Goal: Navigation & Orientation: Find specific page/section

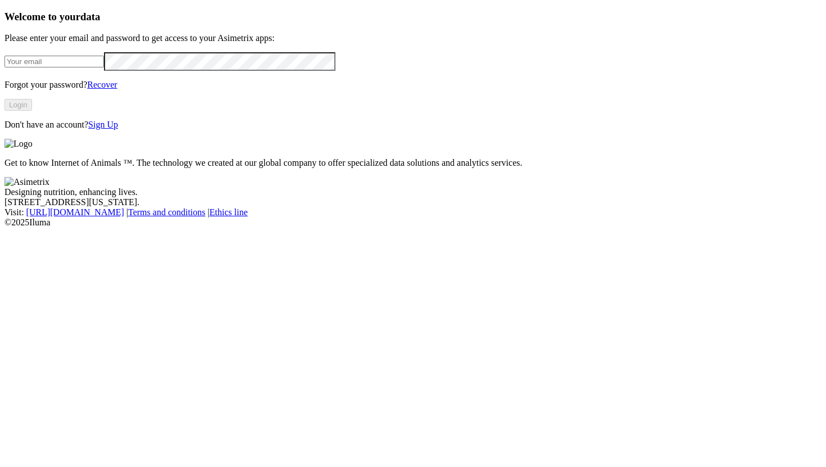
type input "[EMAIL_ADDRESS][DOMAIN_NAME]"
click at [189, 130] on div "Welcome to your data Please enter your email and password to get access to your…" at bounding box center [412, 70] width 817 height 119
click at [32, 111] on button "Login" at bounding box center [18, 105] width 28 height 12
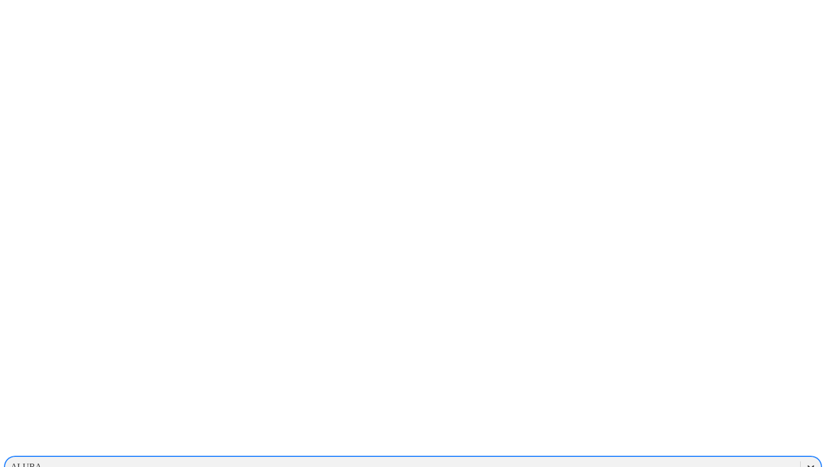
click at [806, 462] on icon at bounding box center [811, 467] width 11 height 11
